Goal: Information Seeking & Learning: Learn about a topic

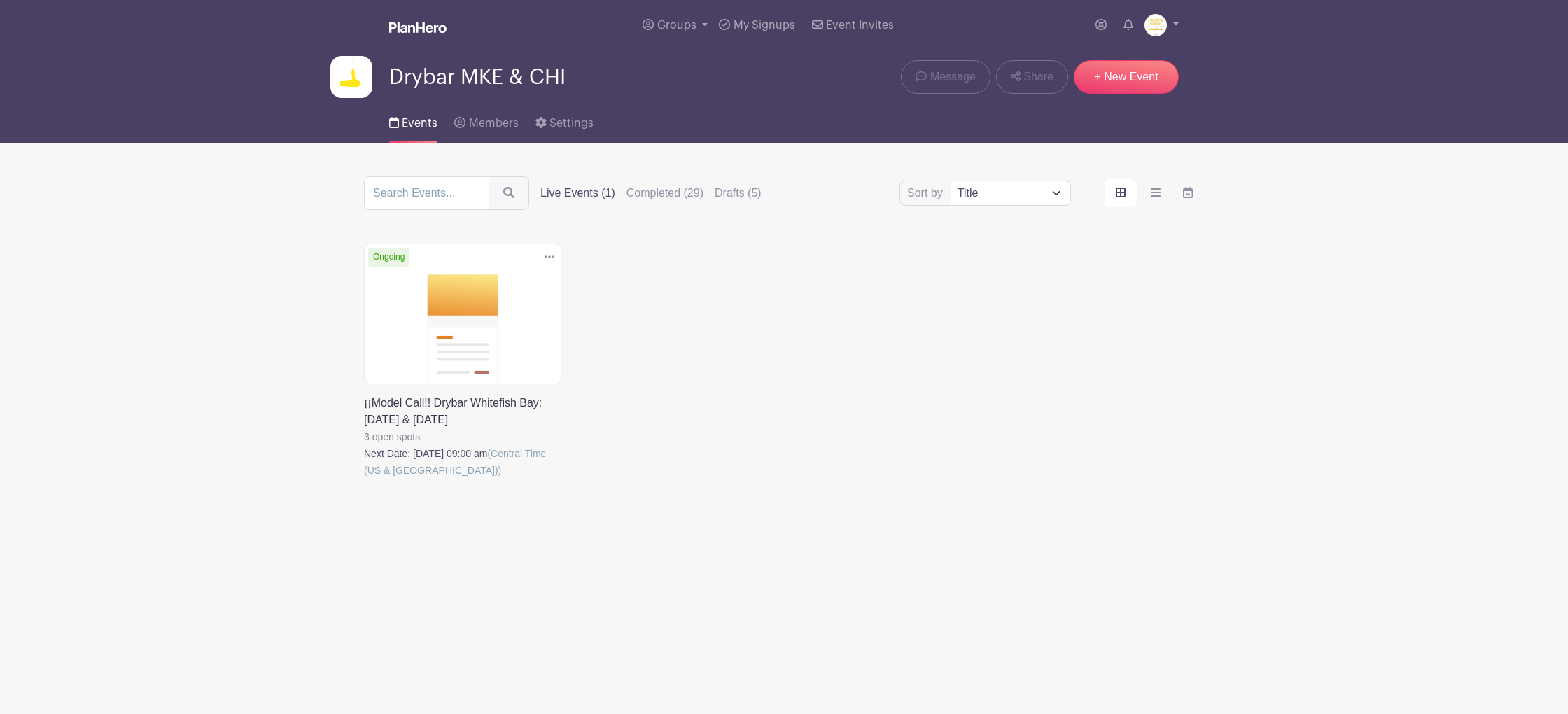
click at [364, 478] on link at bounding box center [364, 478] width 0 height 0
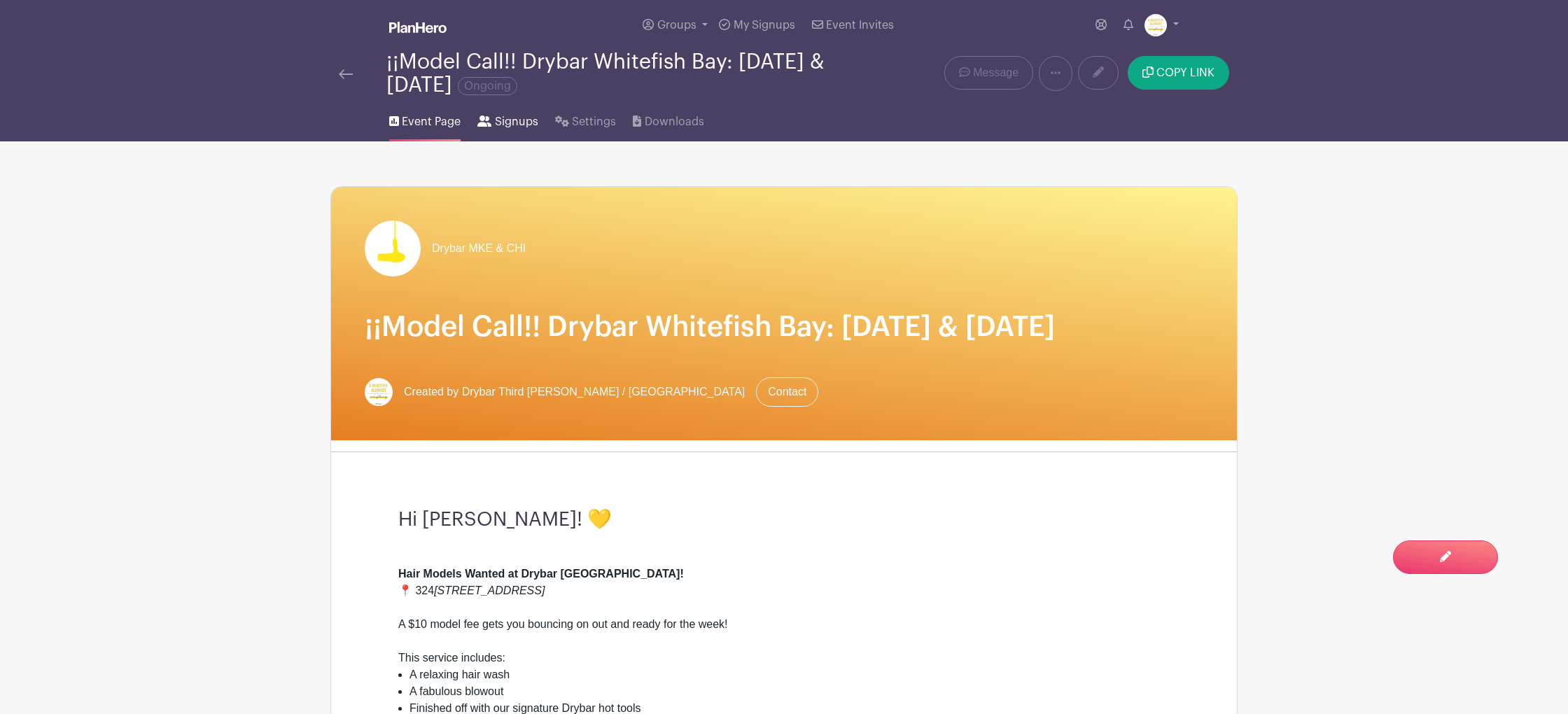
click at [524, 126] on span "Signups" at bounding box center [516, 121] width 44 height 17
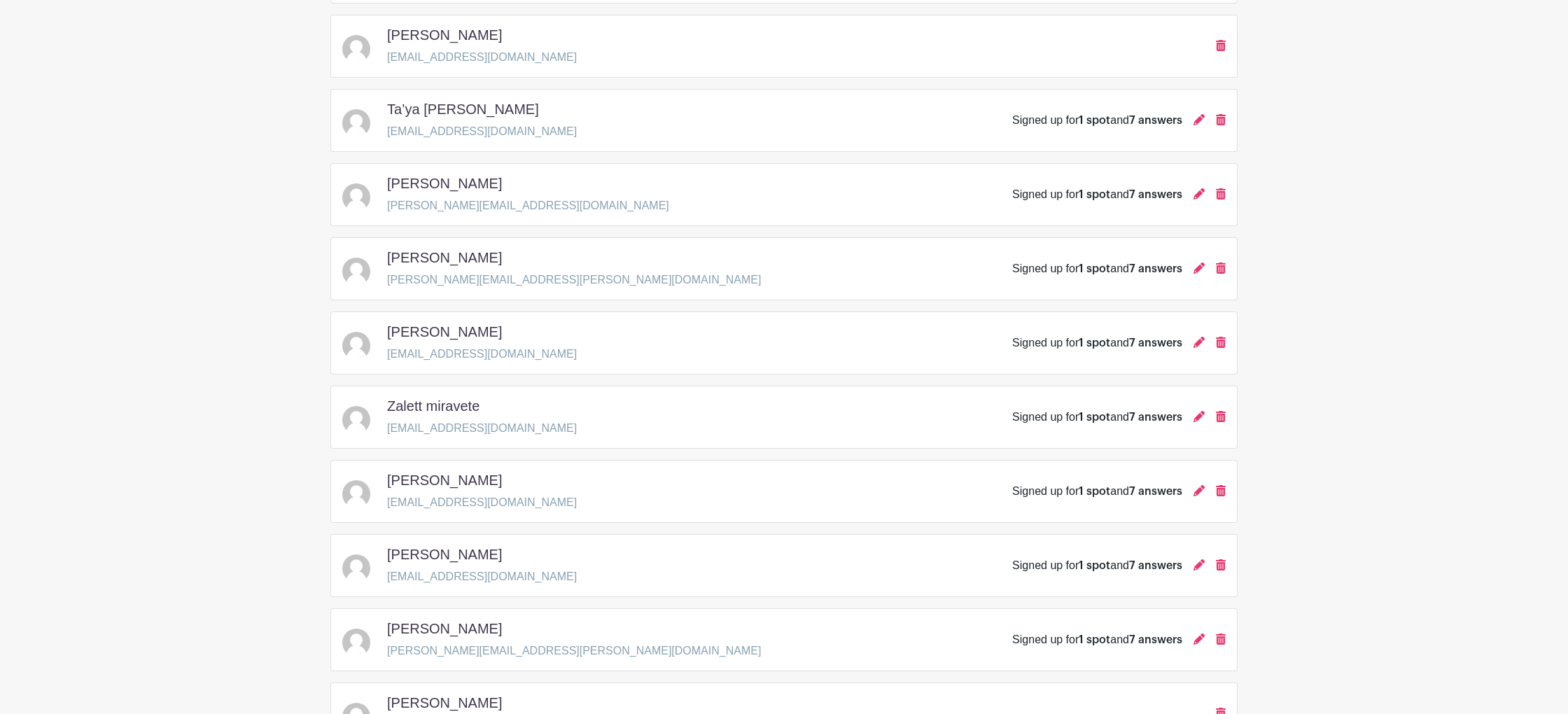
scroll to position [469, 0]
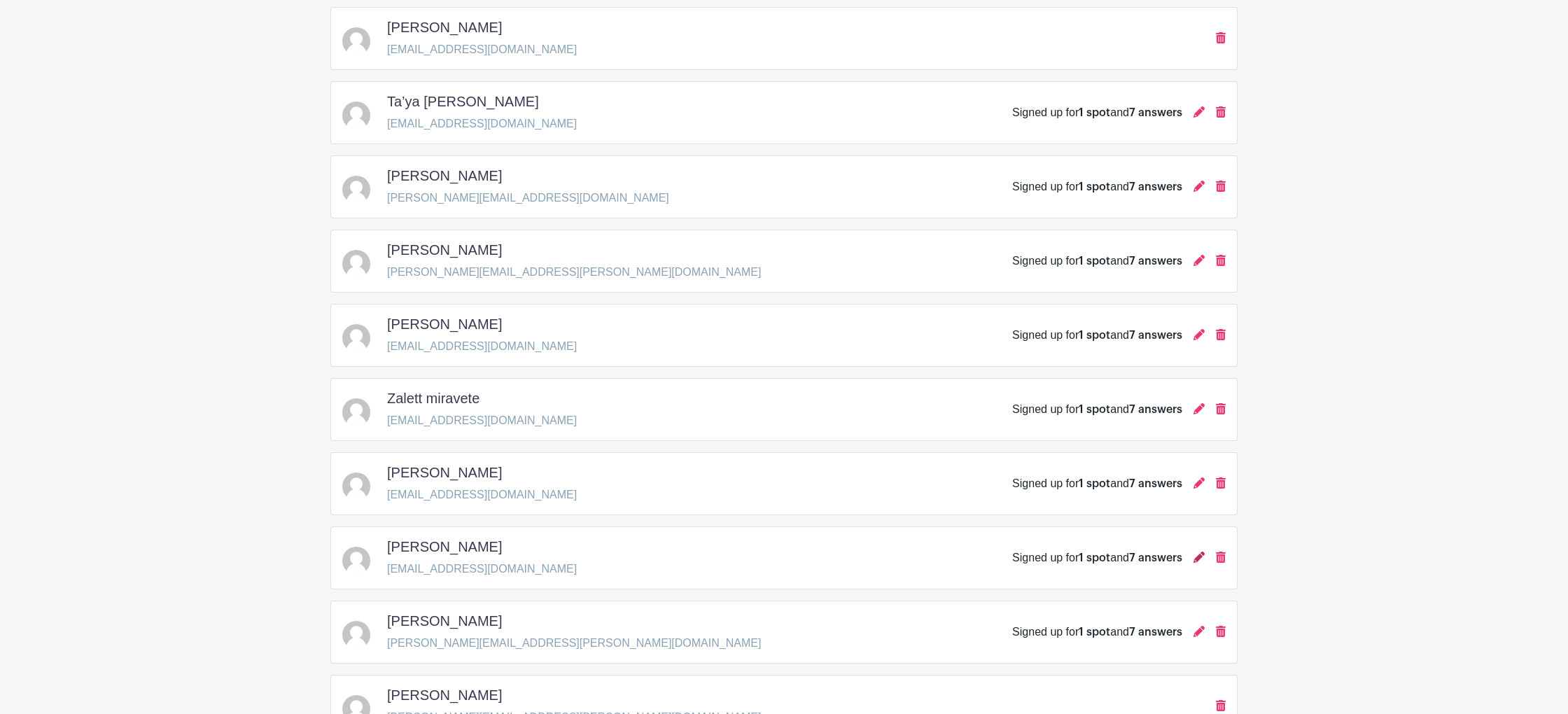
click at [1197, 563] on icon at bounding box center [1199, 556] width 11 height 11
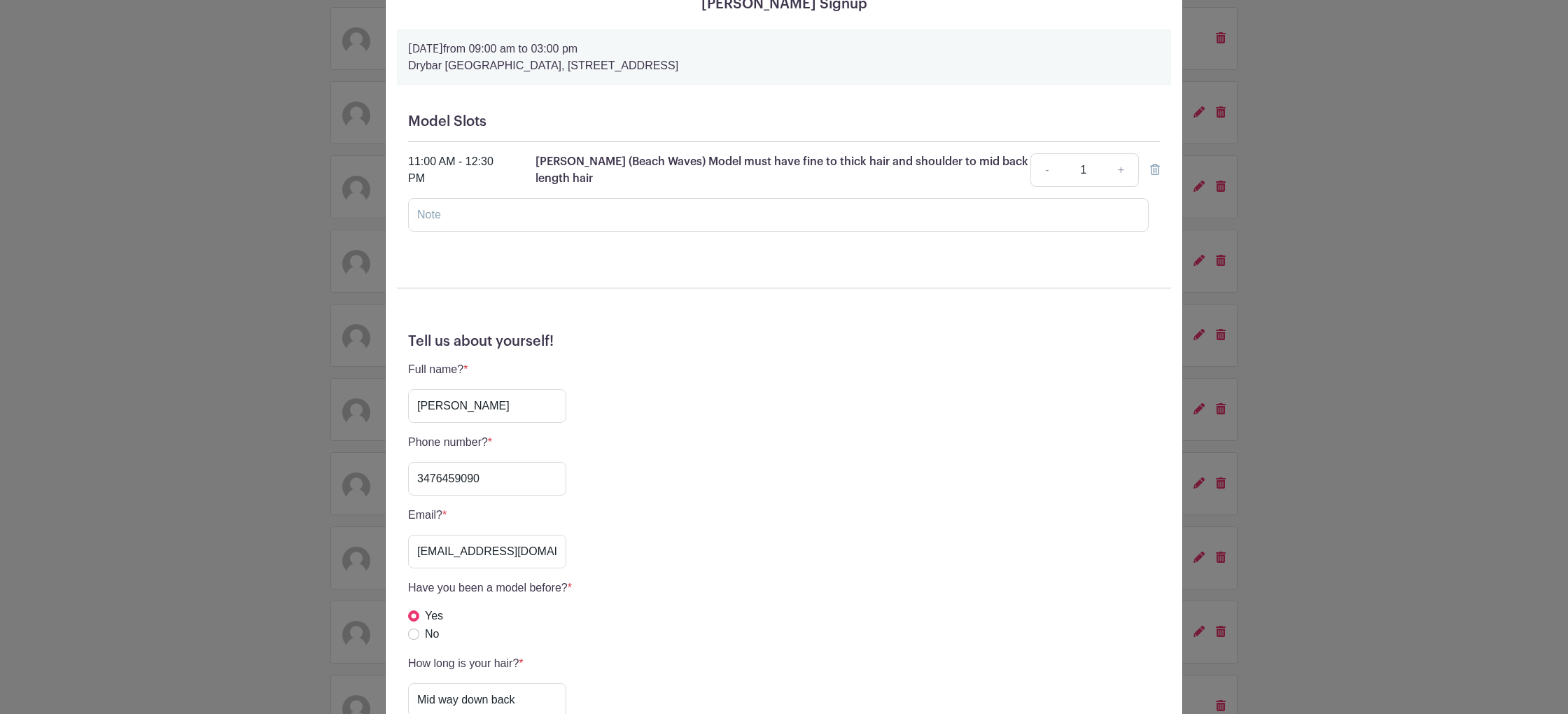
scroll to position [113, 0]
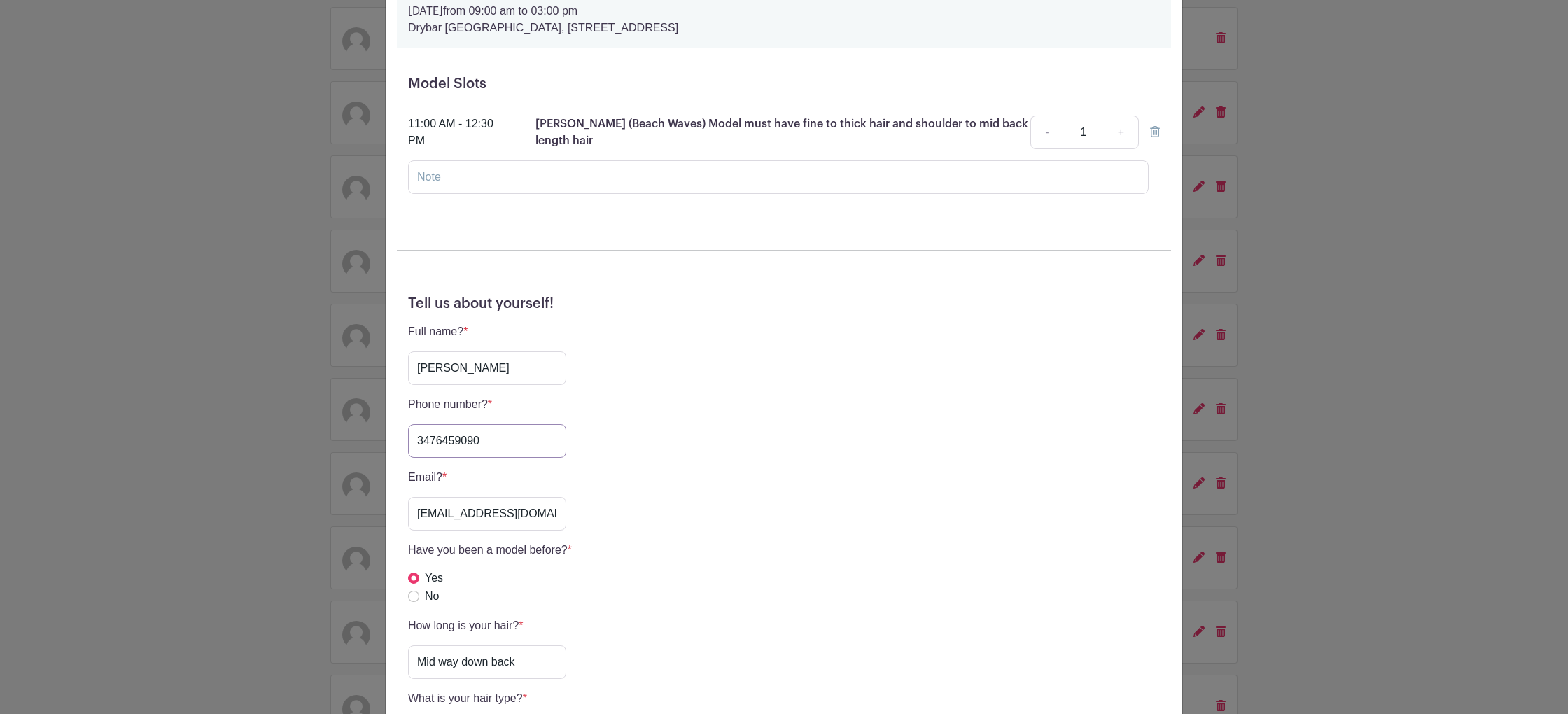
drag, startPoint x: 491, startPoint y: 441, endPoint x: 387, endPoint y: 436, distance: 104.1
click at [387, 436] on div "[PERSON_NAME] Signup [DATE] 09:00 am to 03:00 pm [GEOGRAPHIC_DATA], [STREET_ADD…" at bounding box center [784, 525] width 797 height 1236
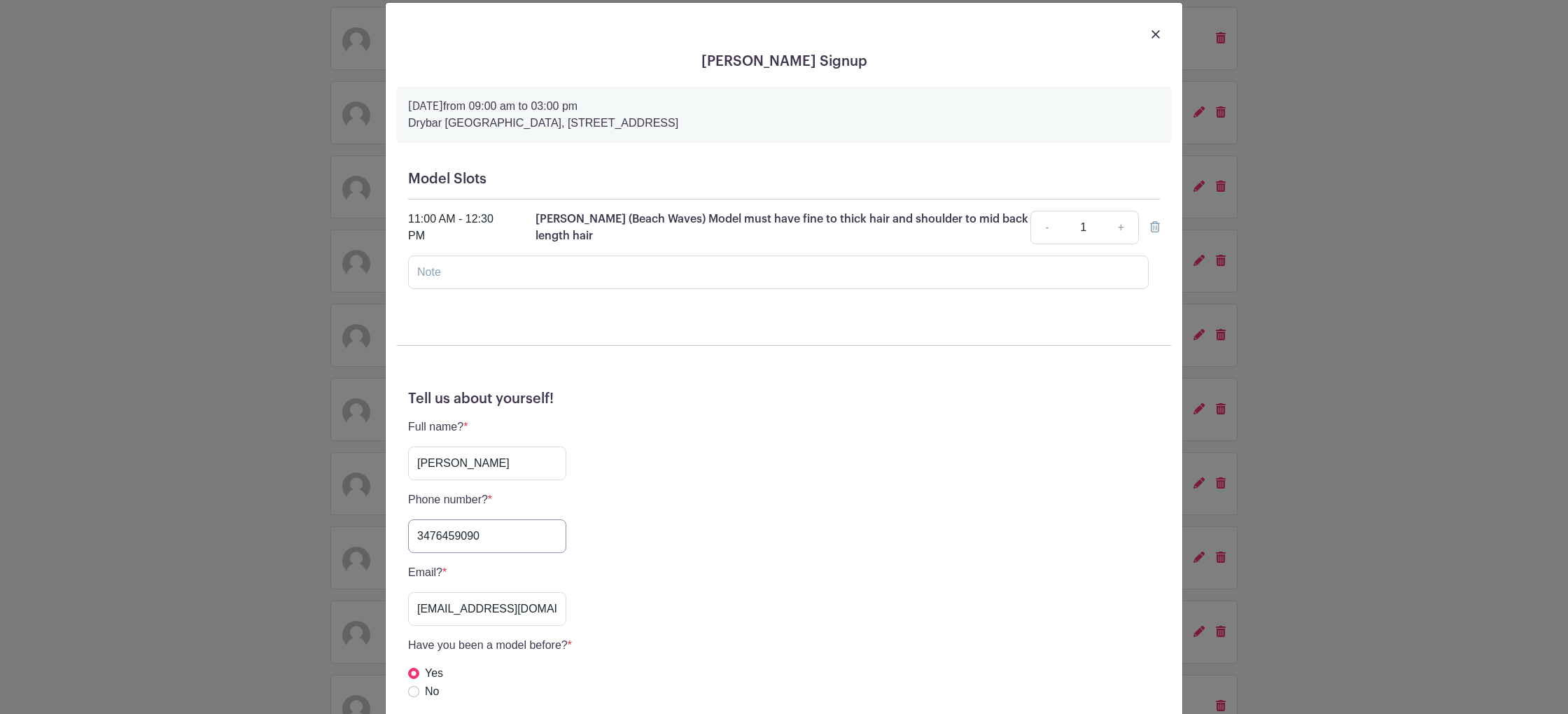
scroll to position [0, 0]
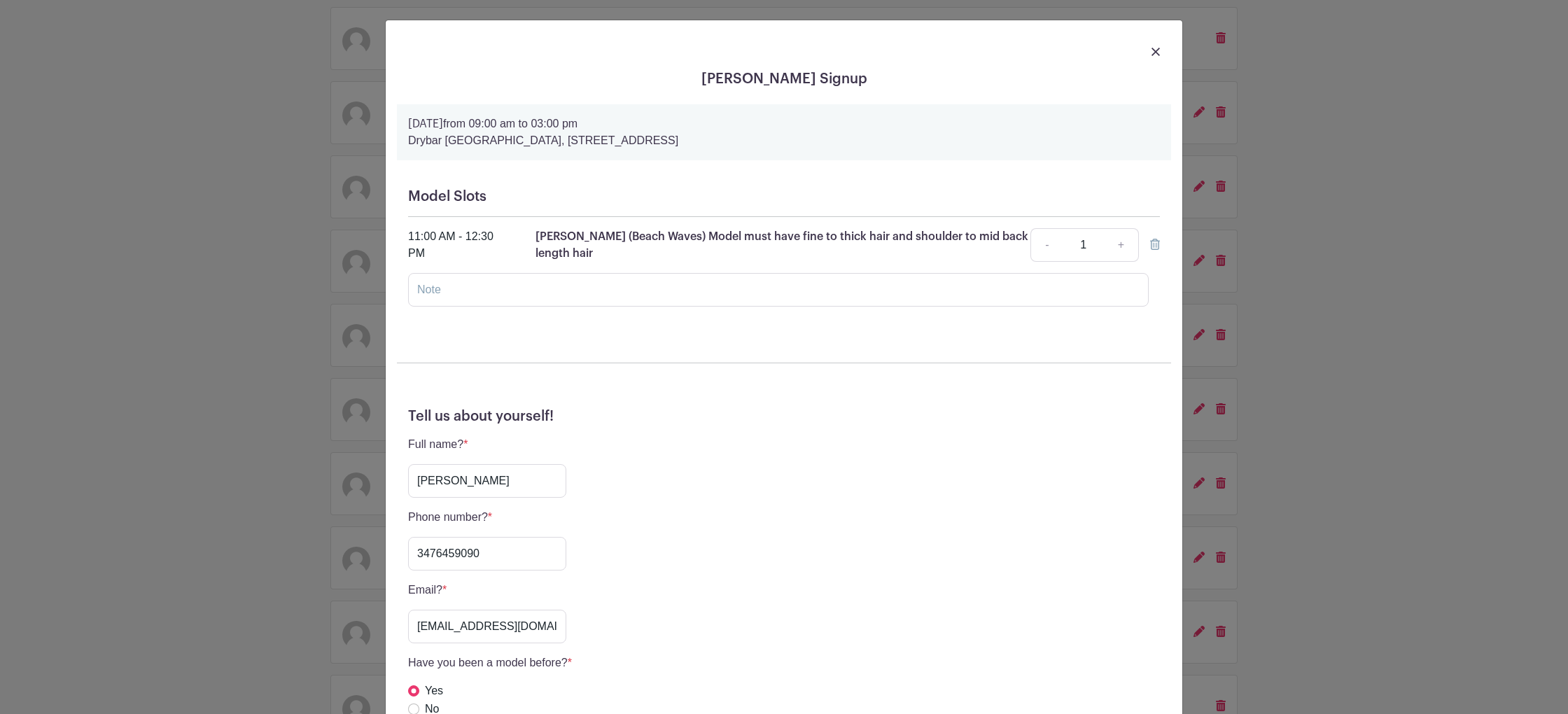
click at [1504, 309] on div "[PERSON_NAME] Signup [DATE] 09:00 am to 03:00 pm [GEOGRAPHIC_DATA], [STREET_ADD…" at bounding box center [784, 357] width 1568 height 714
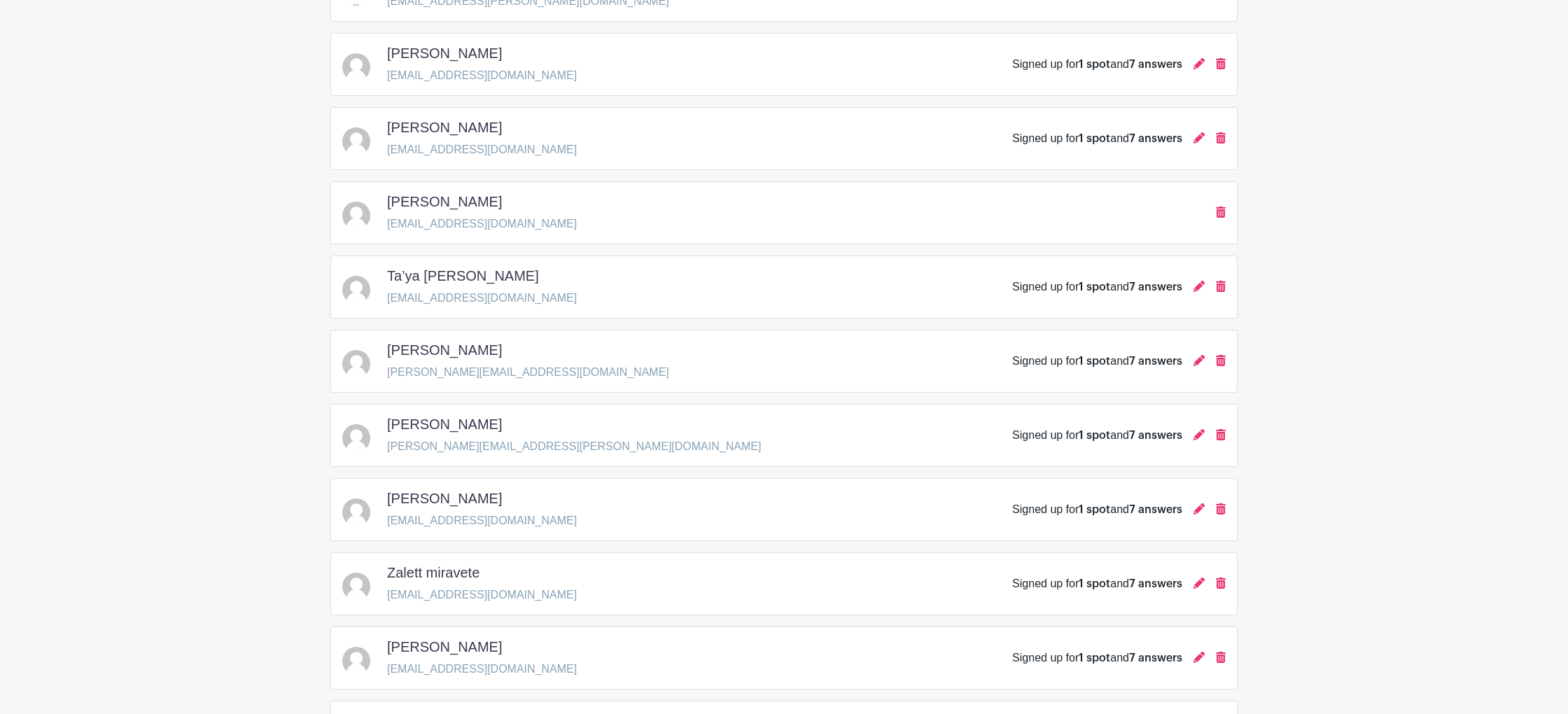
scroll to position [328, 0]
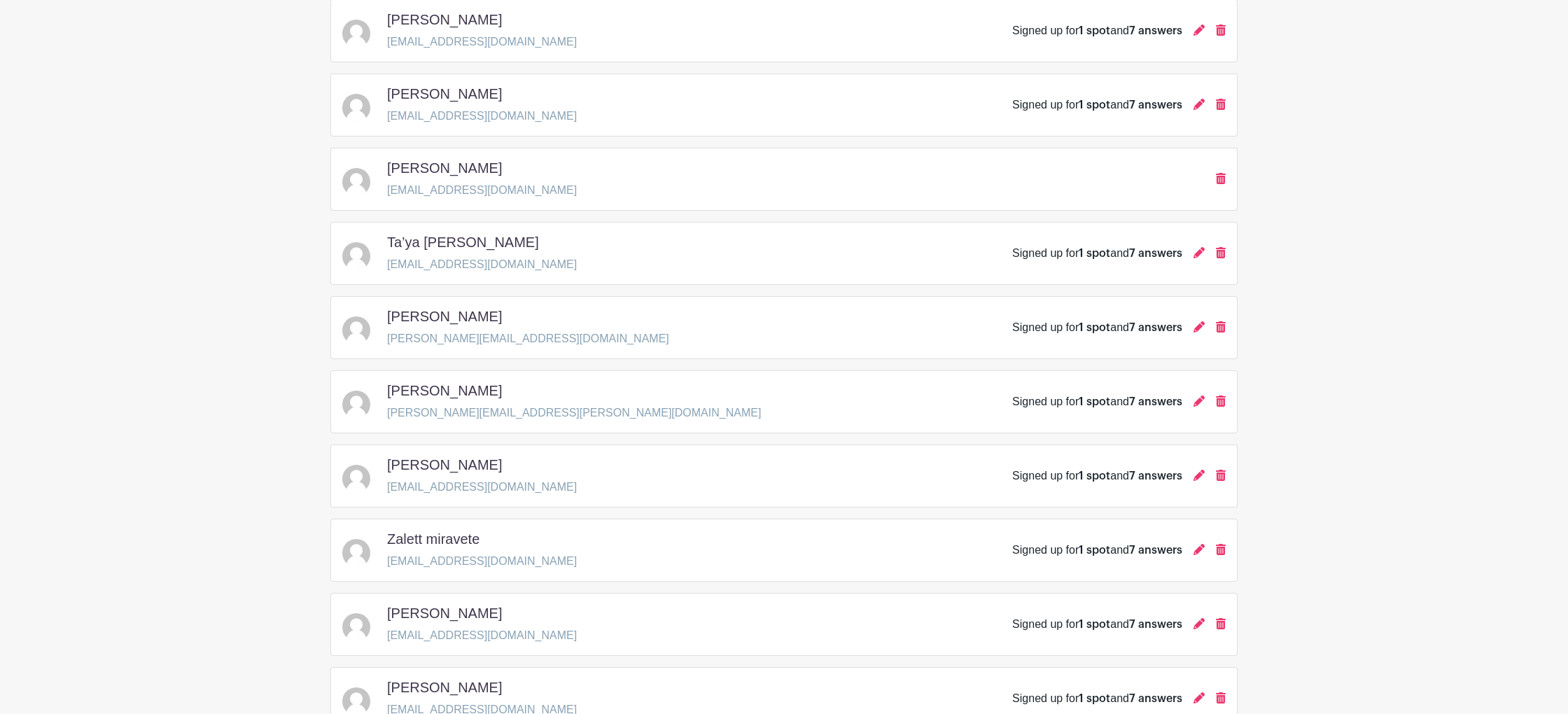
click at [463, 532] on h5 "Zalett miravete" at bounding box center [433, 539] width 93 height 17
click at [1195, 550] on icon at bounding box center [1199, 548] width 11 height 11
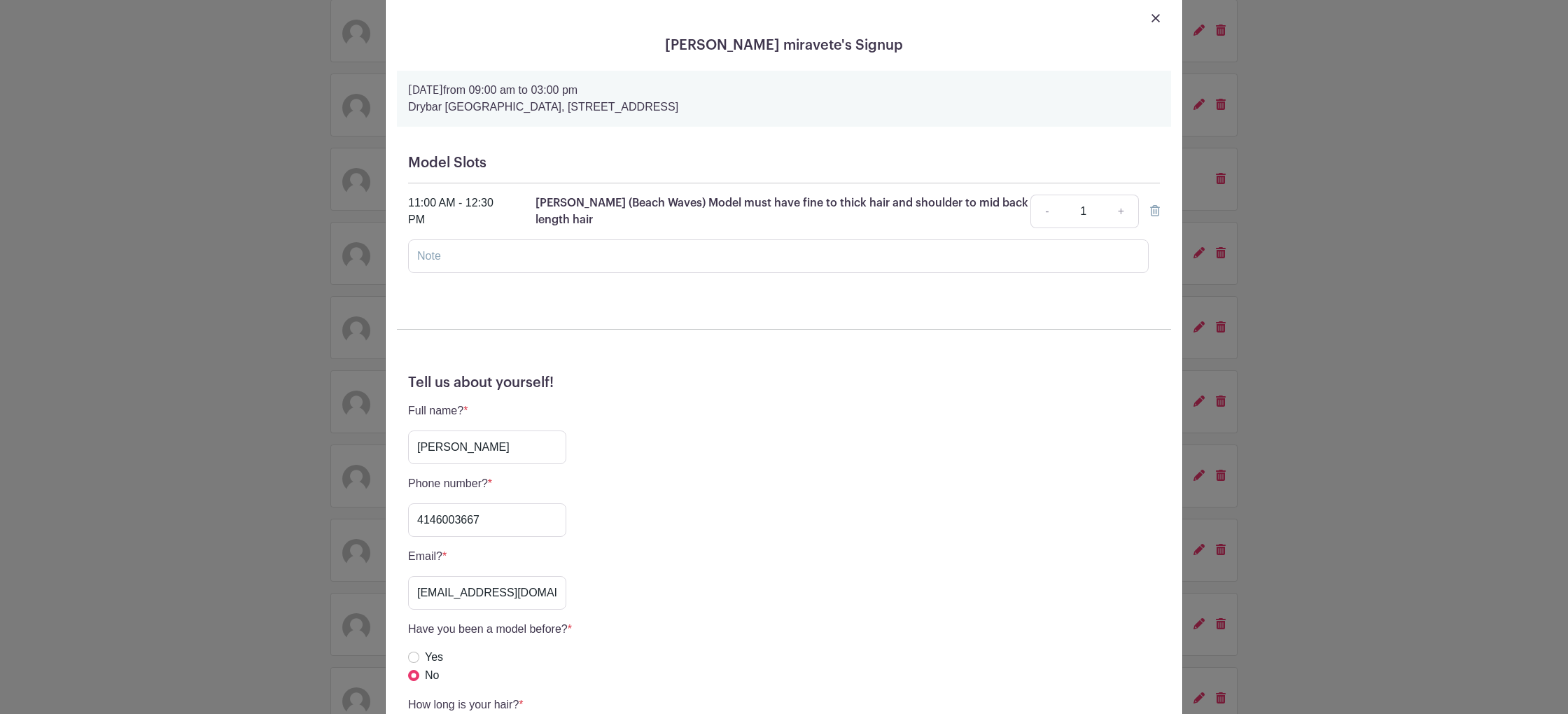
scroll to position [55, 0]
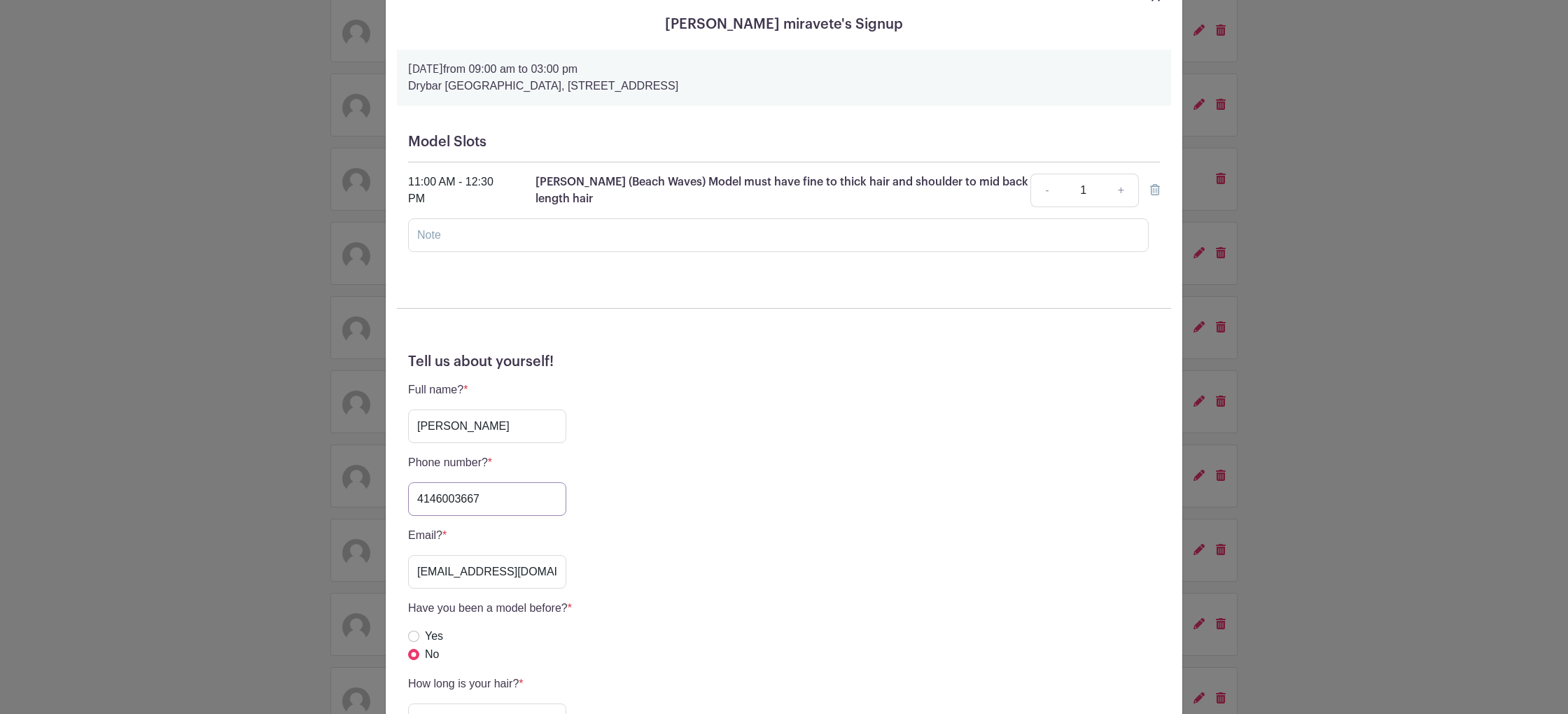
drag, startPoint x: 496, startPoint y: 498, endPoint x: 363, endPoint y: 486, distance: 133.5
click at [358, 490] on div "[PERSON_NAME] miravete's Signup [DATE] 09:00 am to 03:00 pm [GEOGRAPHIC_DATA], …" at bounding box center [784, 357] width 1568 height 714
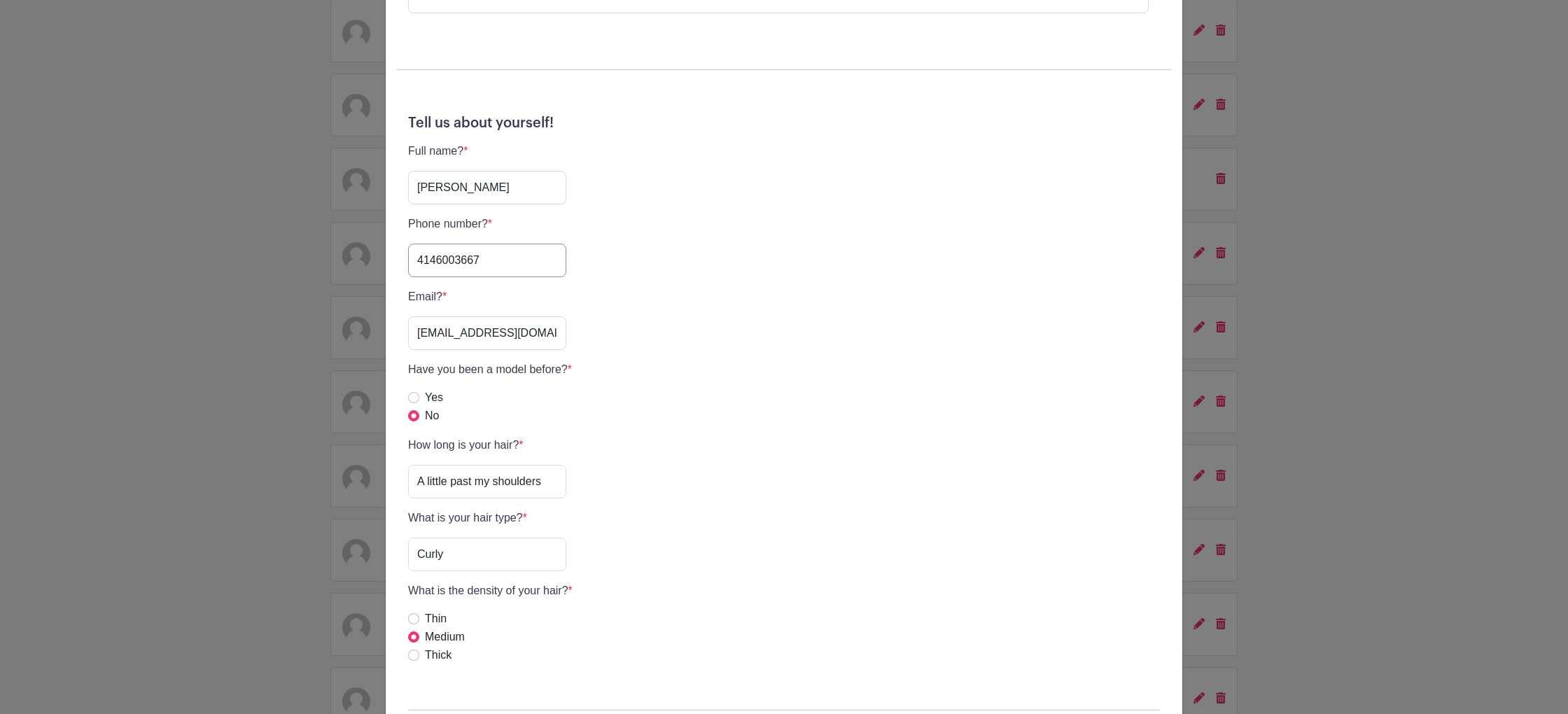
scroll to position [329, 0]
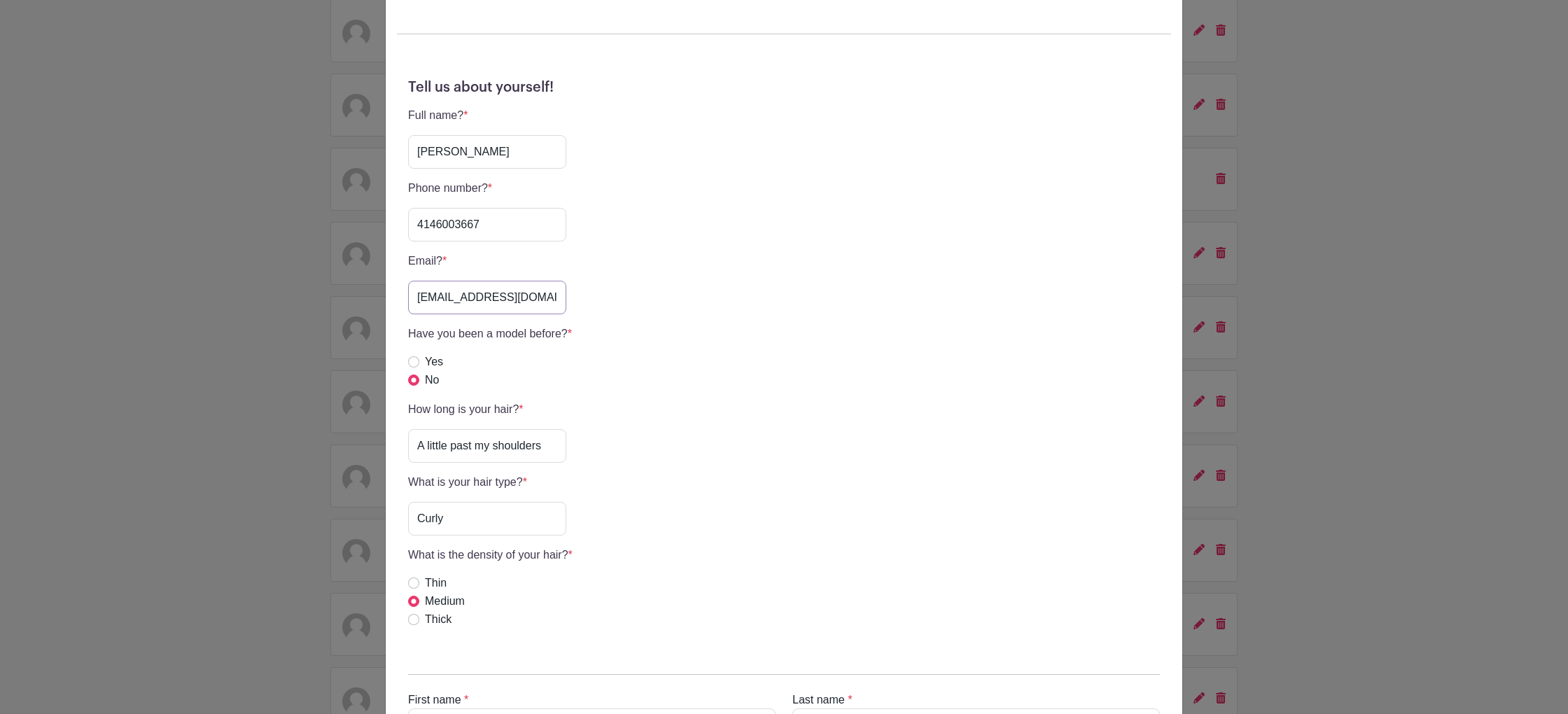
drag, startPoint x: 409, startPoint y: 298, endPoint x: 618, endPoint y: 310, distance: 209.3
click at [618, 310] on div "Email? * [EMAIL_ADDRESS][DOMAIN_NAME]" at bounding box center [784, 282] width 752 height 61
